Goal: Task Accomplishment & Management: Use online tool/utility

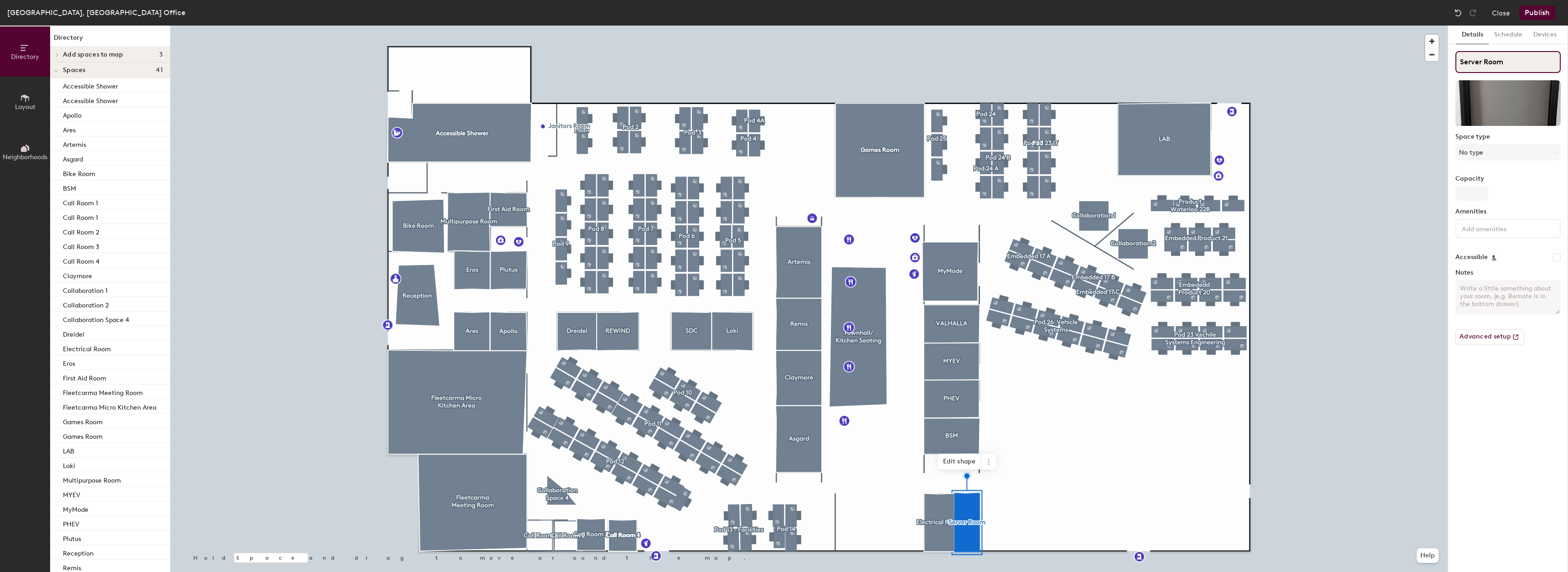
drag, startPoint x: 1525, startPoint y: 69, endPoint x: 1442, endPoint y: 56, distance: 84.0
click at [1442, 56] on div "Directory Layout Neighborhoods Directory Add spaces to map 3 Call Room 2 Call R…" at bounding box center [784, 298] width 1568 height 546
type input "Electrical Room"
click at [1544, 12] on button "Publish" at bounding box center [1537, 12] width 36 height 14
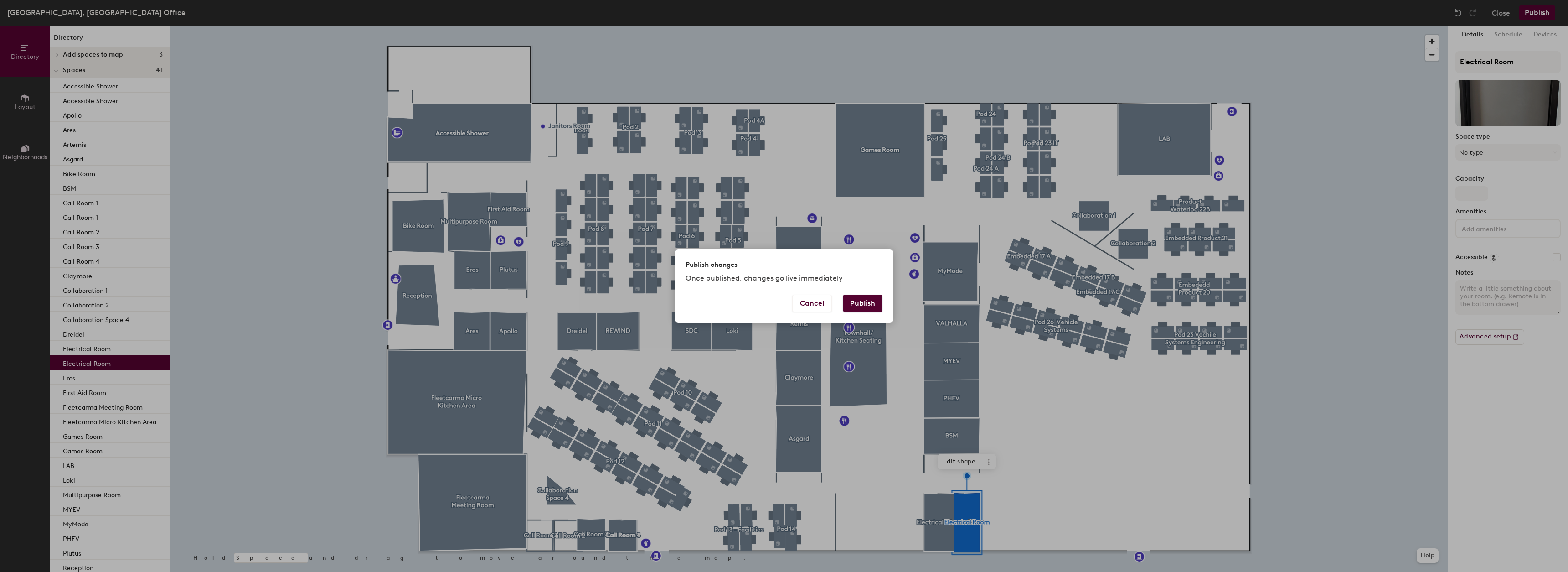
click at [872, 306] on button "Publish" at bounding box center [863, 303] width 40 height 18
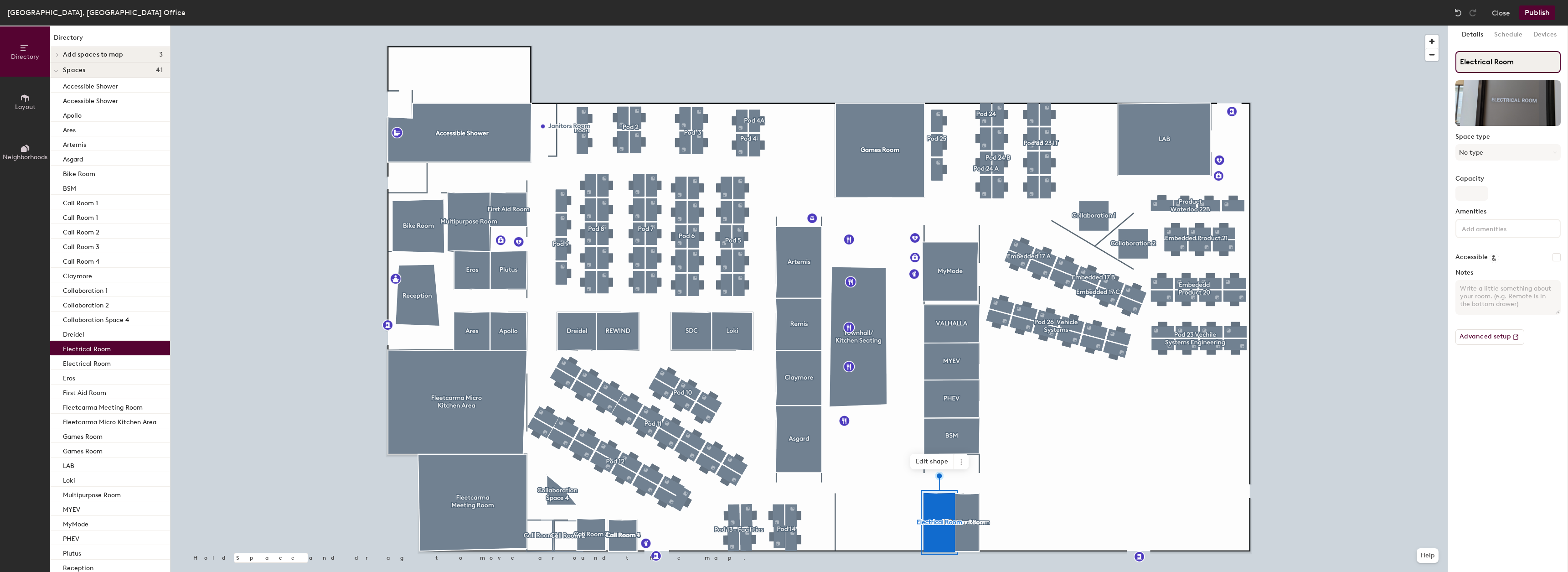
drag, startPoint x: 1526, startPoint y: 66, endPoint x: 1456, endPoint y: 56, distance: 70.7
click at [1456, 56] on input "Electrical Room" at bounding box center [1508, 62] width 105 height 22
type input "Server Room"
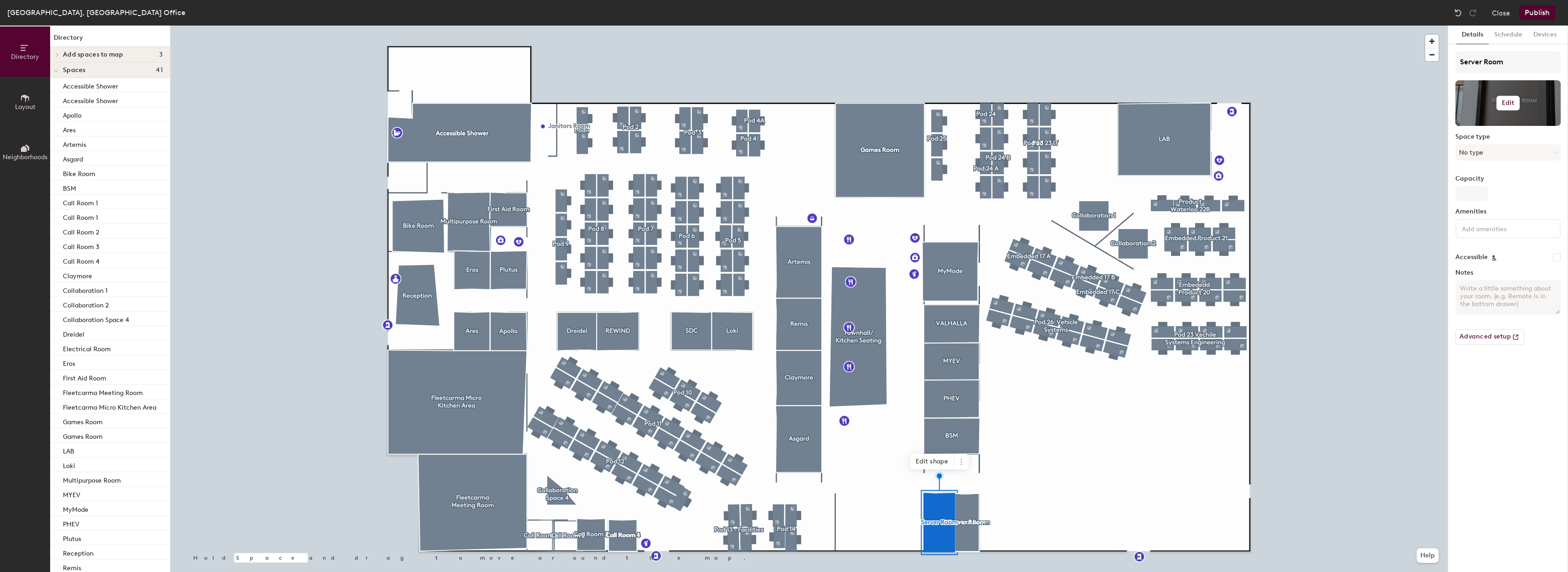
click at [1515, 105] on button "Edit" at bounding box center [1508, 103] width 24 height 14
click at [1486, 137] on span "Remove" at bounding box center [1508, 138] width 90 height 8
click at [1547, 12] on button "Publish" at bounding box center [1537, 12] width 36 height 14
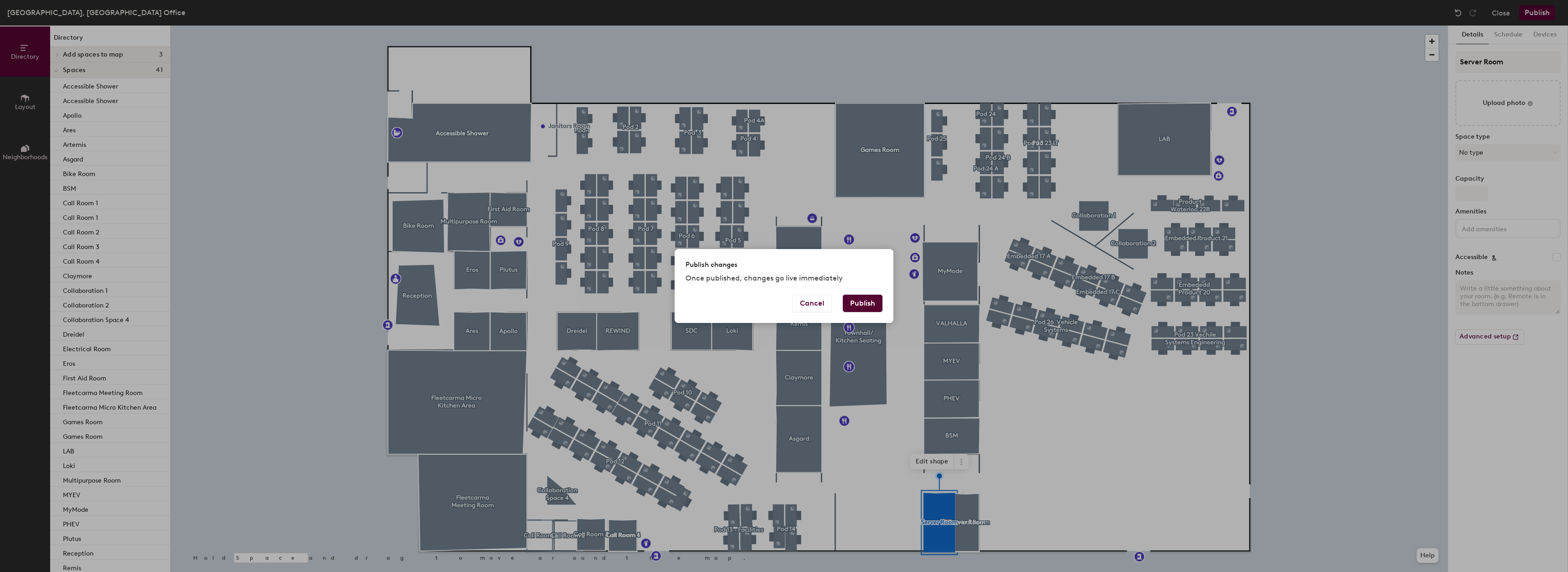
click at [868, 308] on button "Publish" at bounding box center [863, 303] width 40 height 18
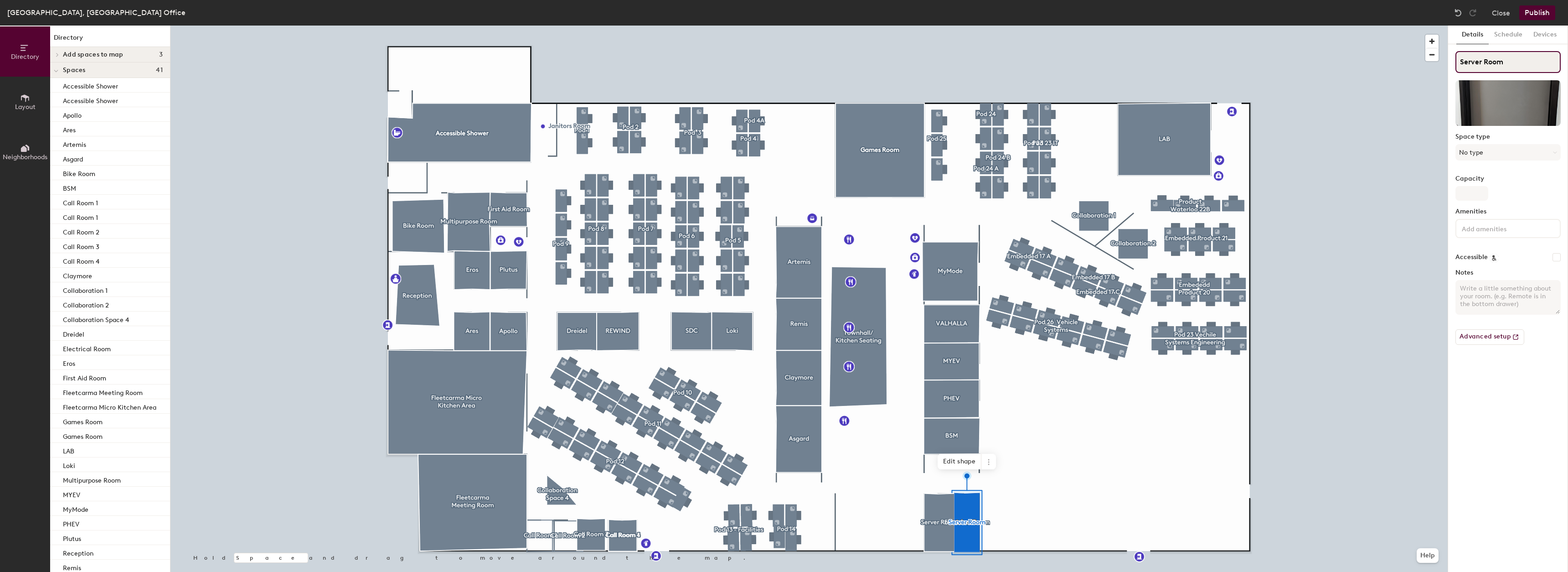
drag, startPoint x: 1512, startPoint y: 62, endPoint x: 1442, endPoint y: 55, distance: 70.3
click at [1442, 55] on div "Directory Layout Neighborhoods Directory Add spaces to map 3 Call Room 2 Call R…" at bounding box center [784, 298] width 1568 height 546
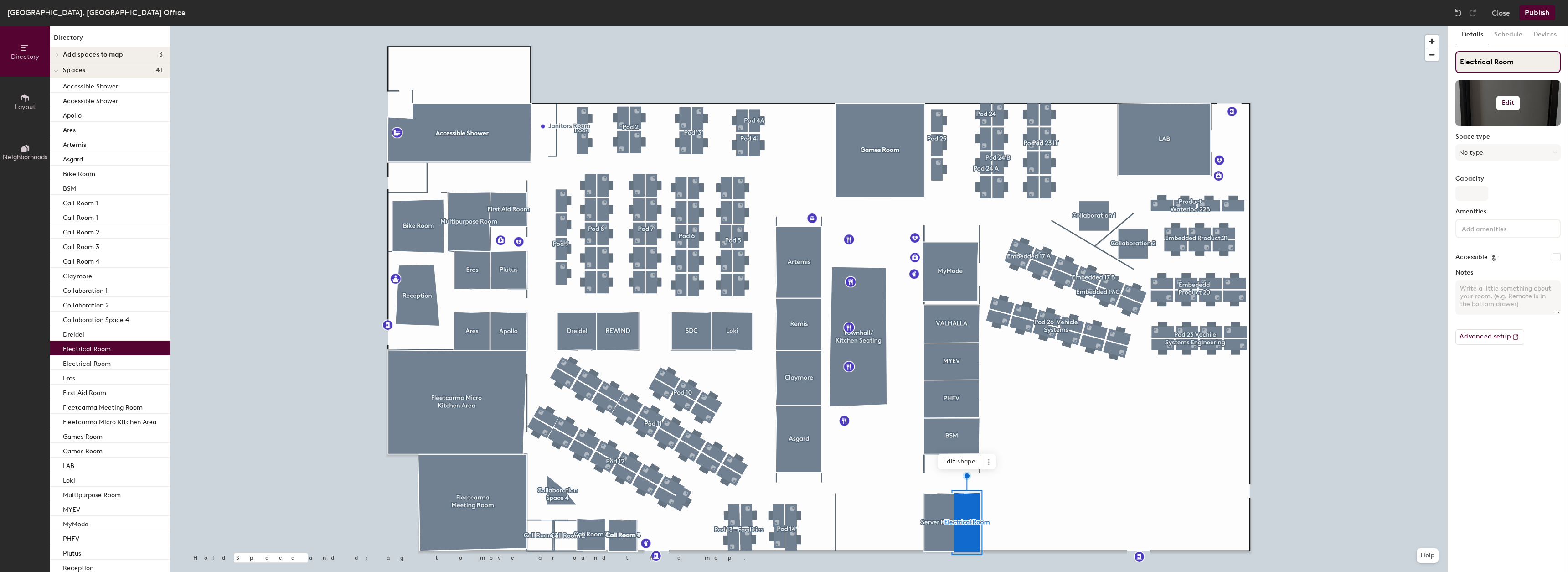
type input "Electrical Room"
click at [1513, 102] on h6 "Edit" at bounding box center [1508, 103] width 13 height 7
click at [1485, 136] on input "file" at bounding box center [1515, 129] width 104 height 14
click at [1485, 137] on span "Remove" at bounding box center [1508, 138] width 90 height 8
click at [1537, 14] on button "Publish" at bounding box center [1537, 12] width 36 height 14
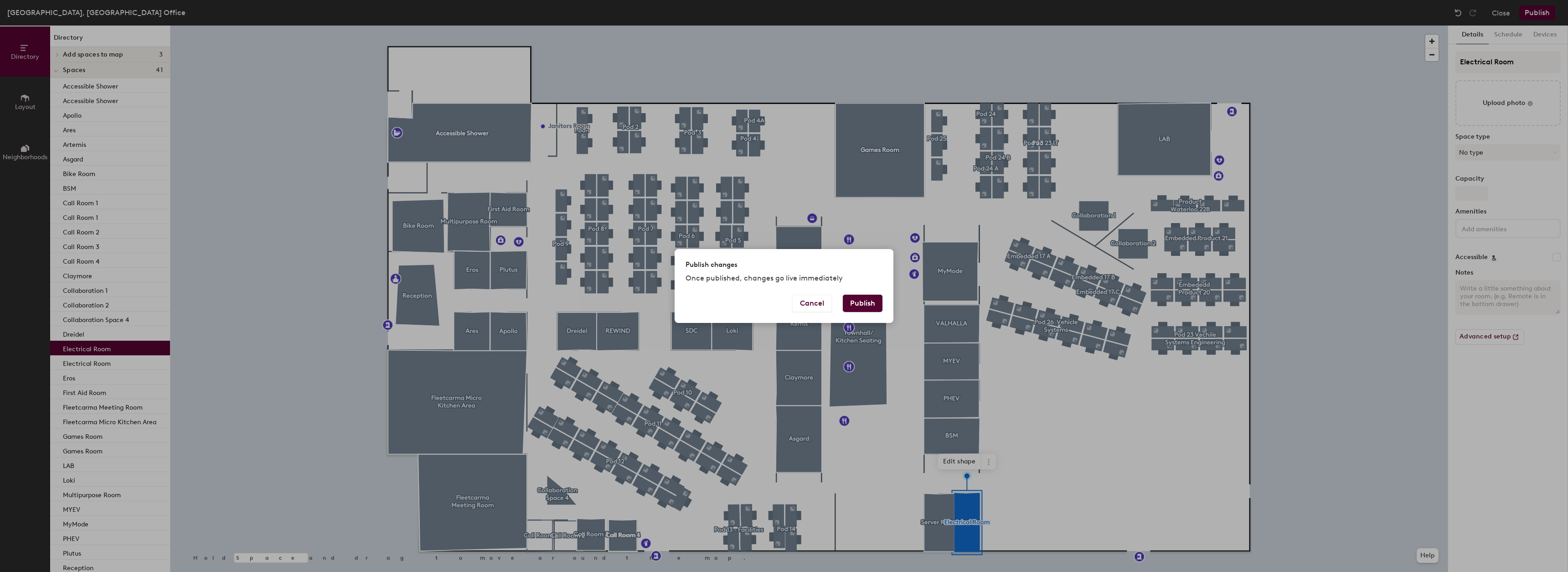
click at [877, 306] on button "Publish" at bounding box center [863, 303] width 40 height 18
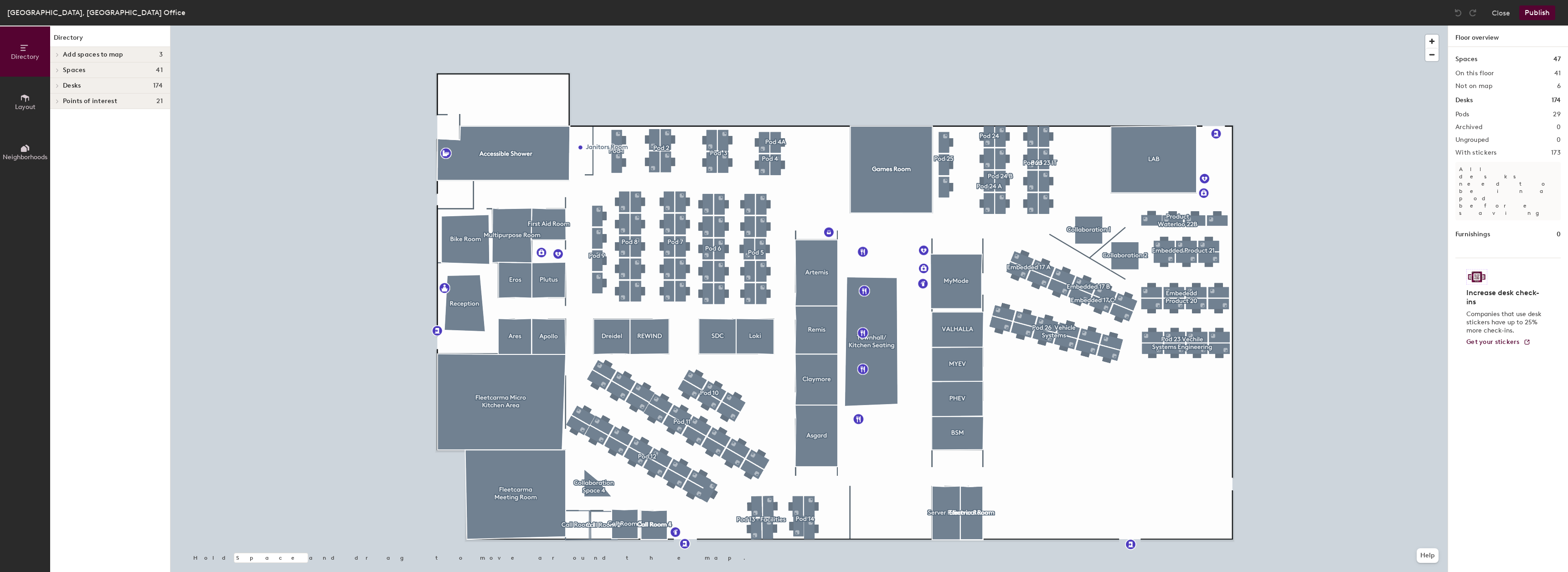
click at [979, 25] on div at bounding box center [809, 25] width 1277 height 0
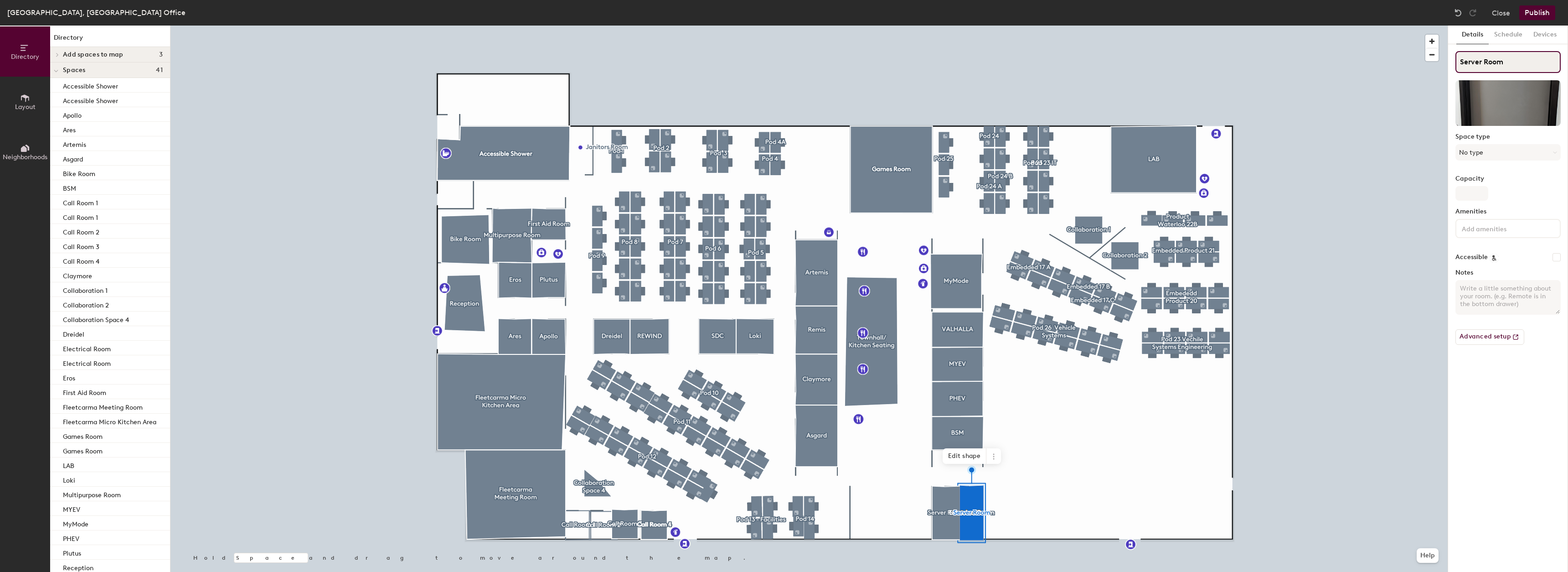
drag, startPoint x: 1519, startPoint y: 58, endPoint x: 1454, endPoint y: 60, distance: 65.0
click at [1454, 60] on div "Details Schedule Devices Server Room Space type No type Capacity Amenities Acce…" at bounding box center [1508, 298] width 120 height 546
type input "Electrica"
click at [96, 359] on p "Electrical Room" at bounding box center [87, 362] width 48 height 10
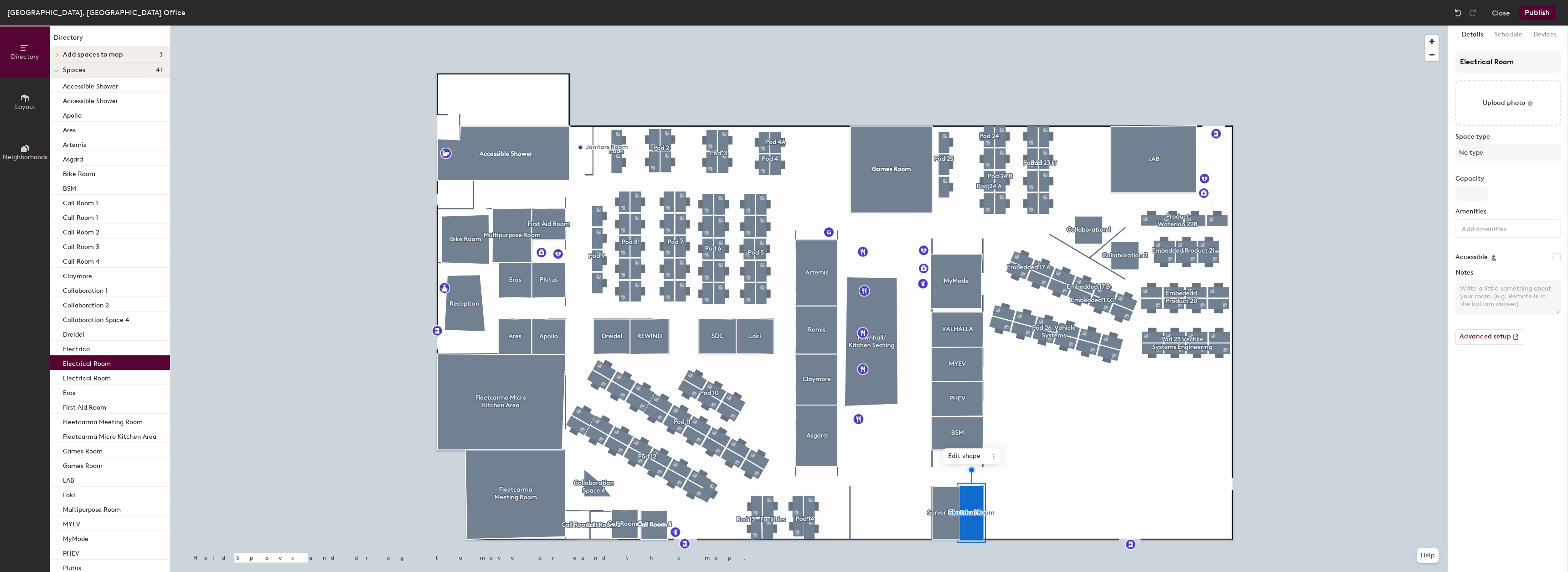
click at [1540, 12] on button "Publish" at bounding box center [1537, 12] width 36 height 14
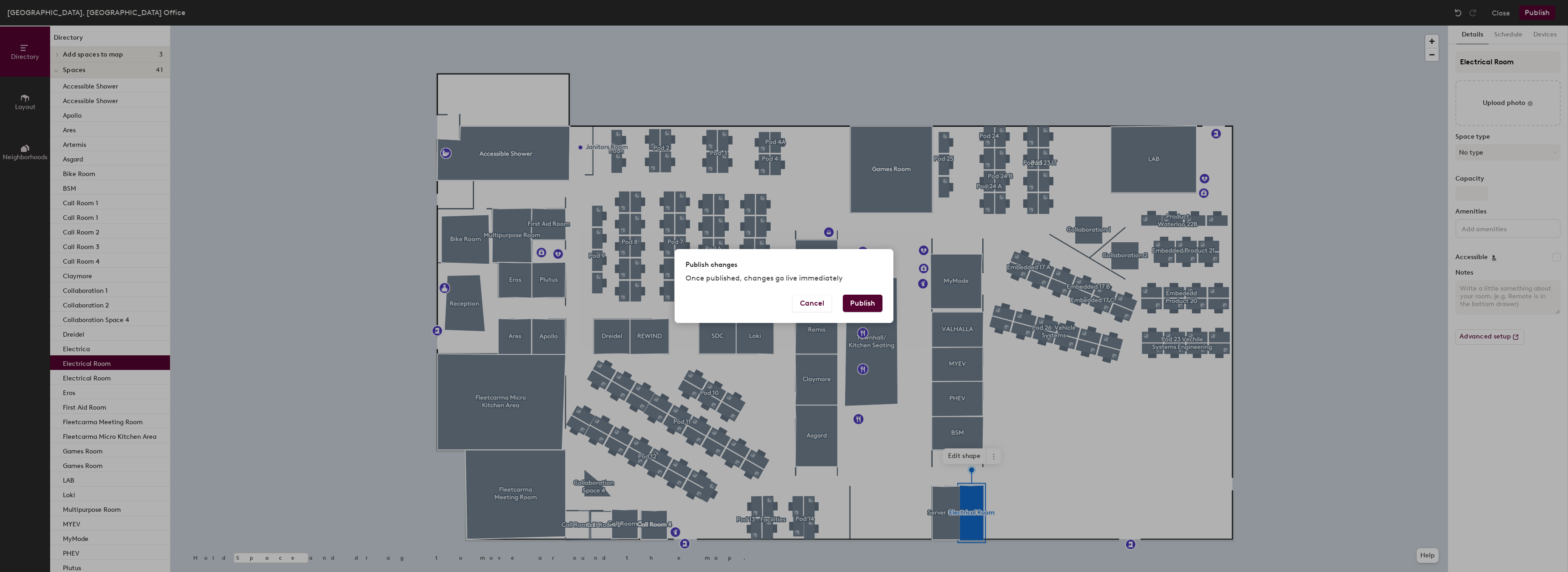
click at [864, 303] on button "Publish" at bounding box center [863, 303] width 40 height 18
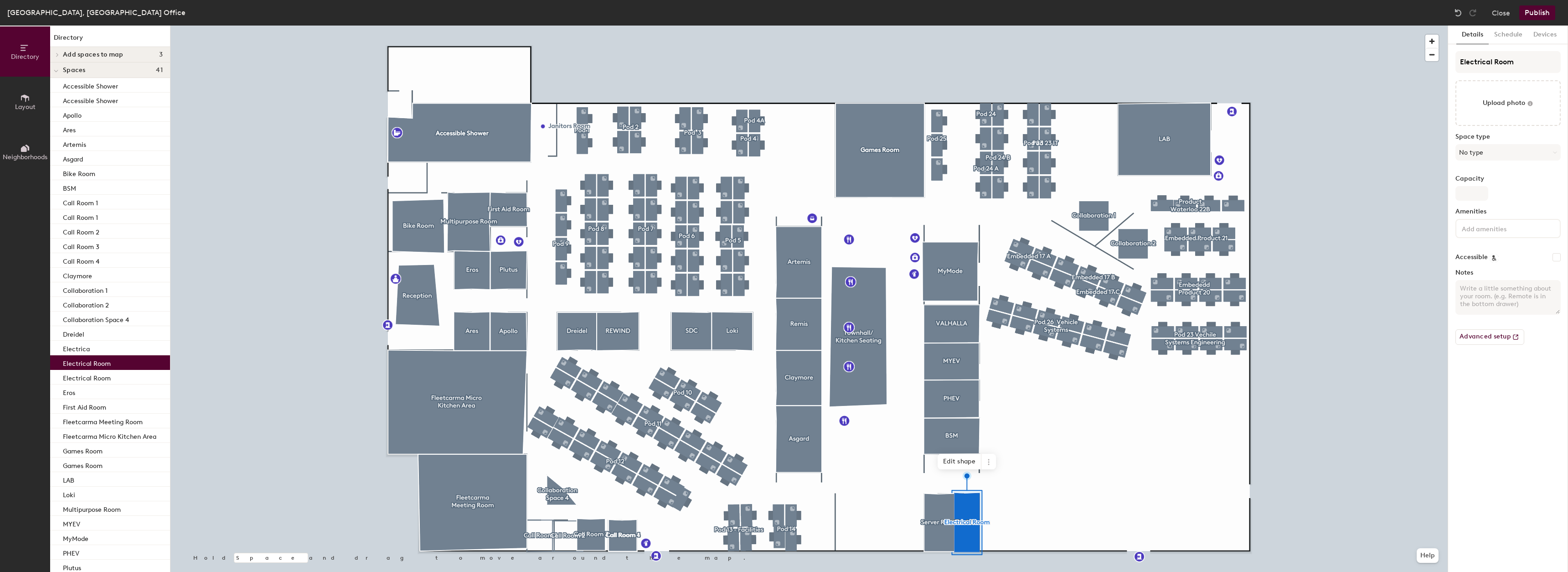
click at [73, 367] on div "Electrical Room" at bounding box center [110, 362] width 120 height 14
click at [1527, 17] on button "Publish" at bounding box center [1537, 12] width 36 height 14
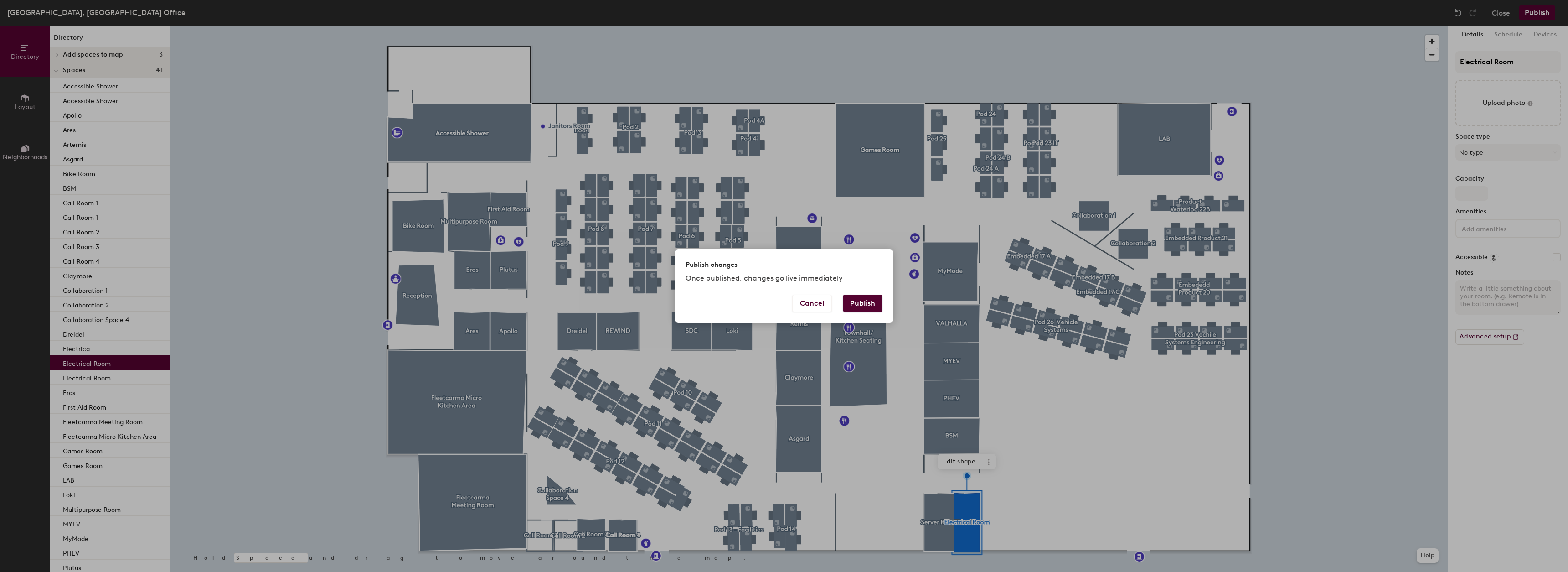
click at [859, 301] on button "Publish" at bounding box center [863, 303] width 40 height 18
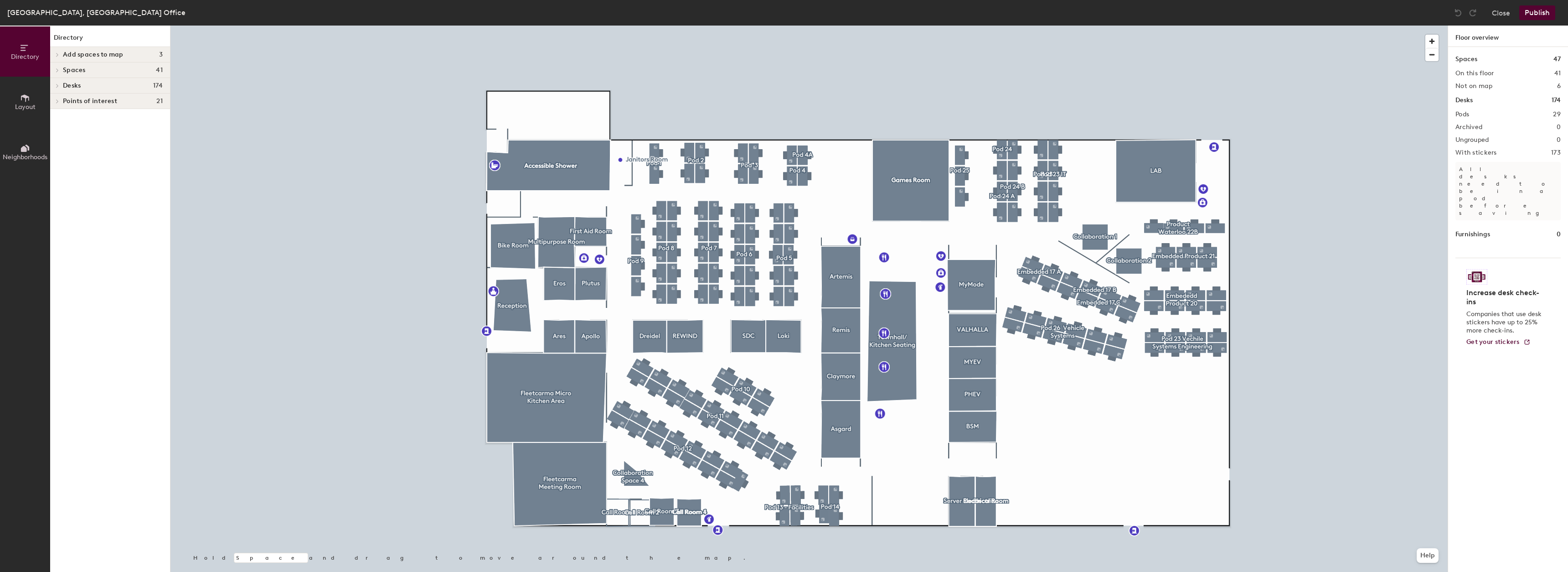
click at [992, 25] on div at bounding box center [809, 25] width 1277 height 0
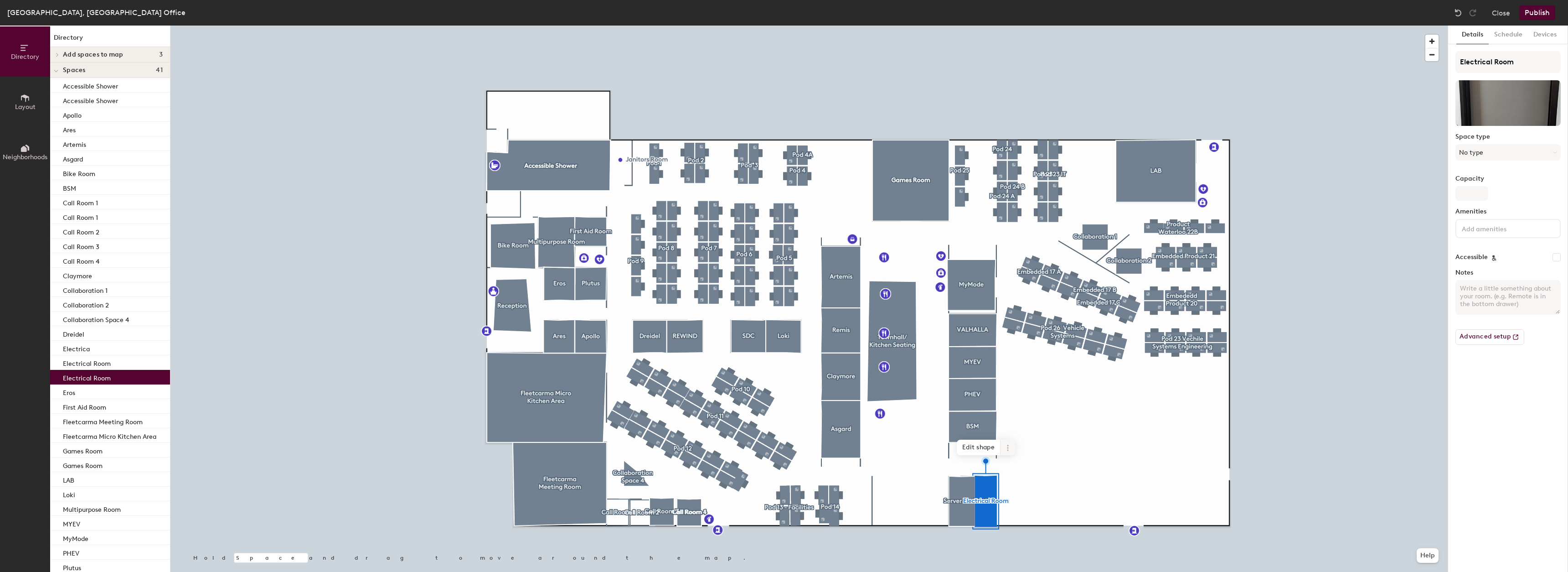
click at [1011, 450] on icon at bounding box center [1007, 447] width 7 height 7
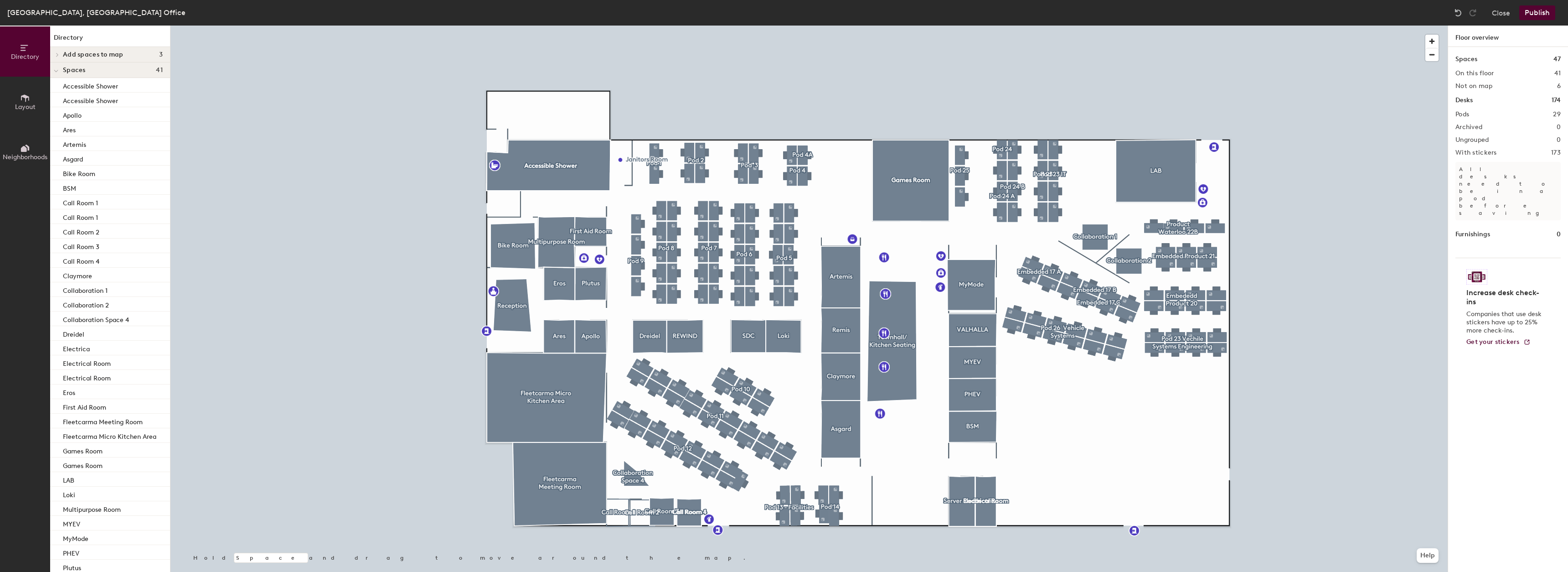
click at [1543, 10] on button "Publish" at bounding box center [1537, 12] width 36 height 14
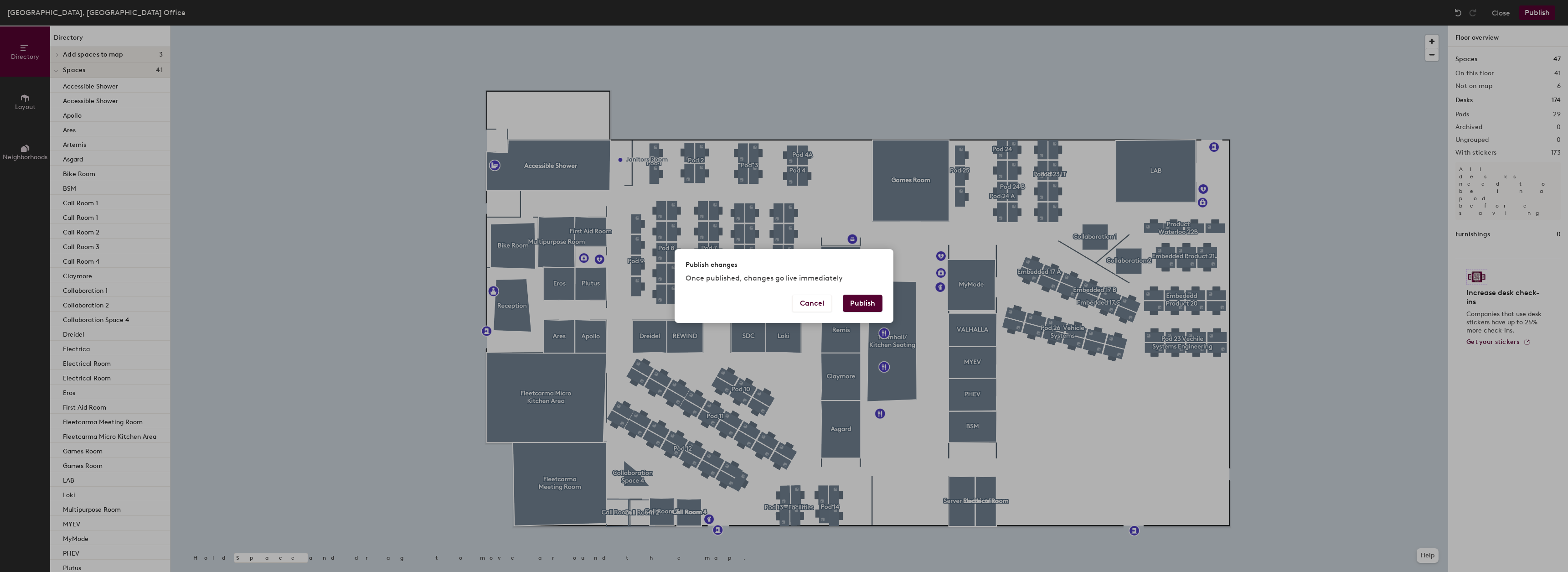
click at [856, 306] on button "Publish" at bounding box center [863, 303] width 40 height 18
